Goal: Information Seeking & Learning: Learn about a topic

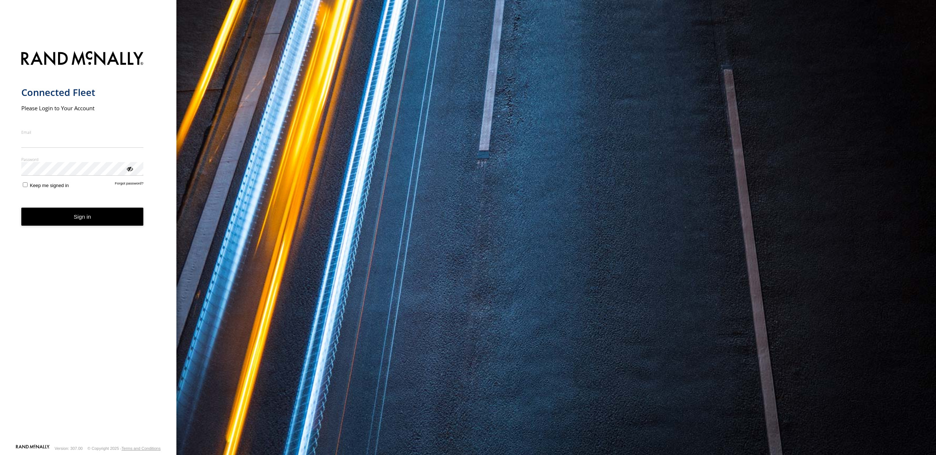
type input "**********"
click at [96, 222] on button "Sign in" at bounding box center [82, 217] width 122 height 18
click at [111, 222] on button "Sign in" at bounding box center [82, 217] width 122 height 18
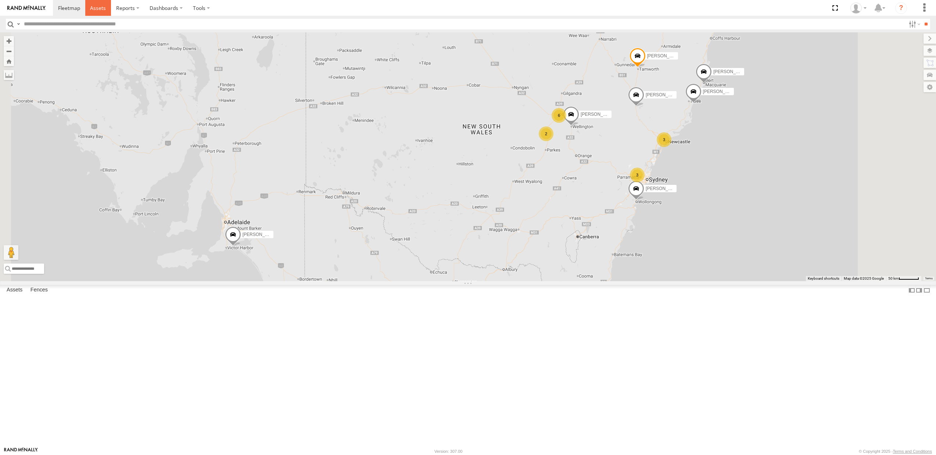
click at [97, 8] on span at bounding box center [98, 7] width 16 height 7
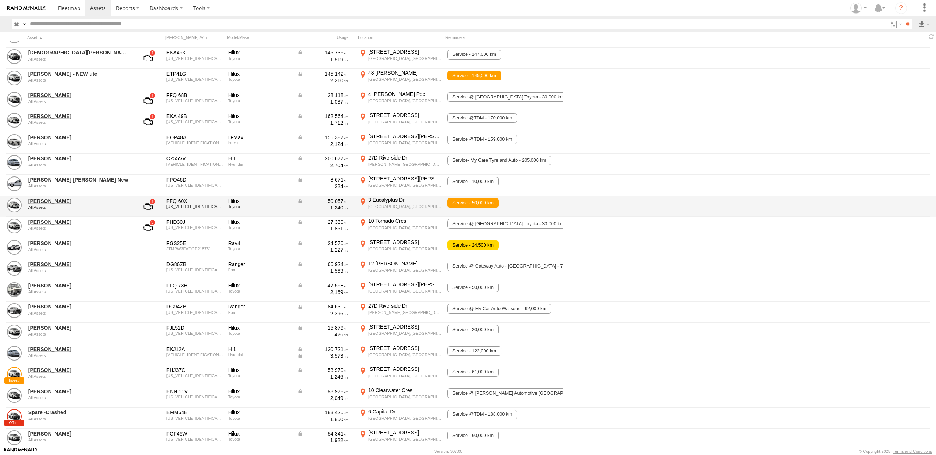
scroll to position [50, 0]
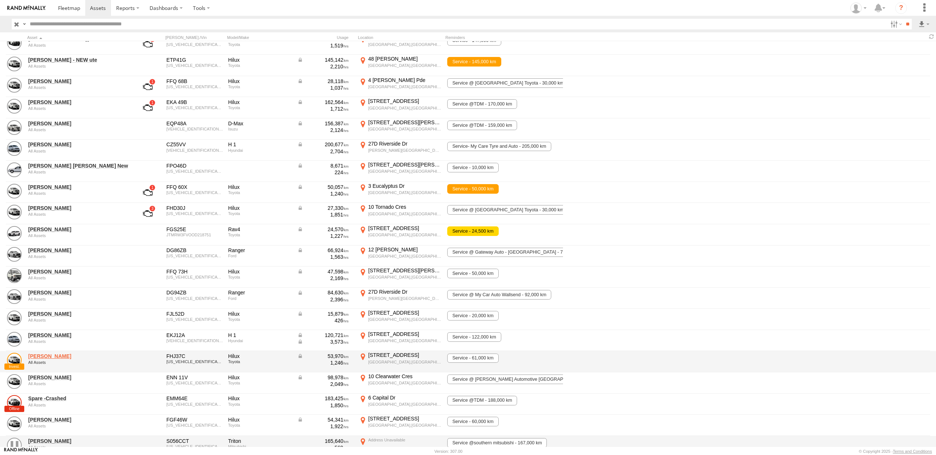
click at [47, 358] on link "Sam Holcroft" at bounding box center [78, 356] width 101 height 7
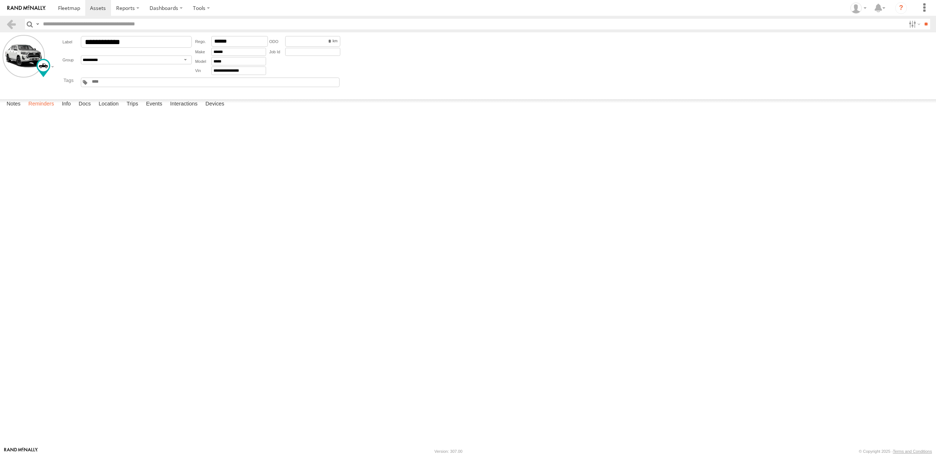
click at [51, 110] on label "Reminders" at bounding box center [41, 104] width 33 height 10
click at [68, 110] on label "Info" at bounding box center [66, 104] width 16 height 10
click at [89, 110] on label "Docs" at bounding box center [84, 104] width 19 height 10
click at [116, 110] on label "Location" at bounding box center [109, 104] width 28 height 10
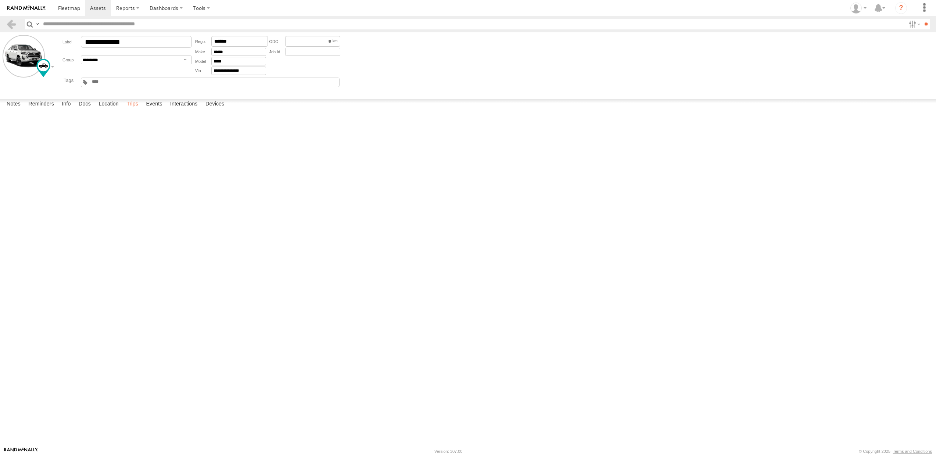
click at [136, 110] on label "Trips" at bounding box center [132, 104] width 19 height 10
click at [155, 110] on label "Events" at bounding box center [154, 104] width 24 height 10
click at [99, 7] on span at bounding box center [98, 7] width 16 height 7
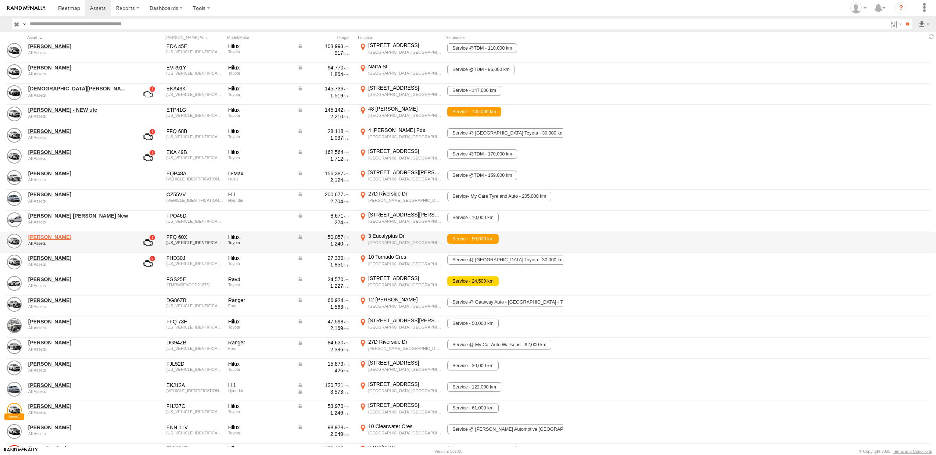
click at [51, 237] on link "Kye Matterson" at bounding box center [78, 237] width 101 height 7
